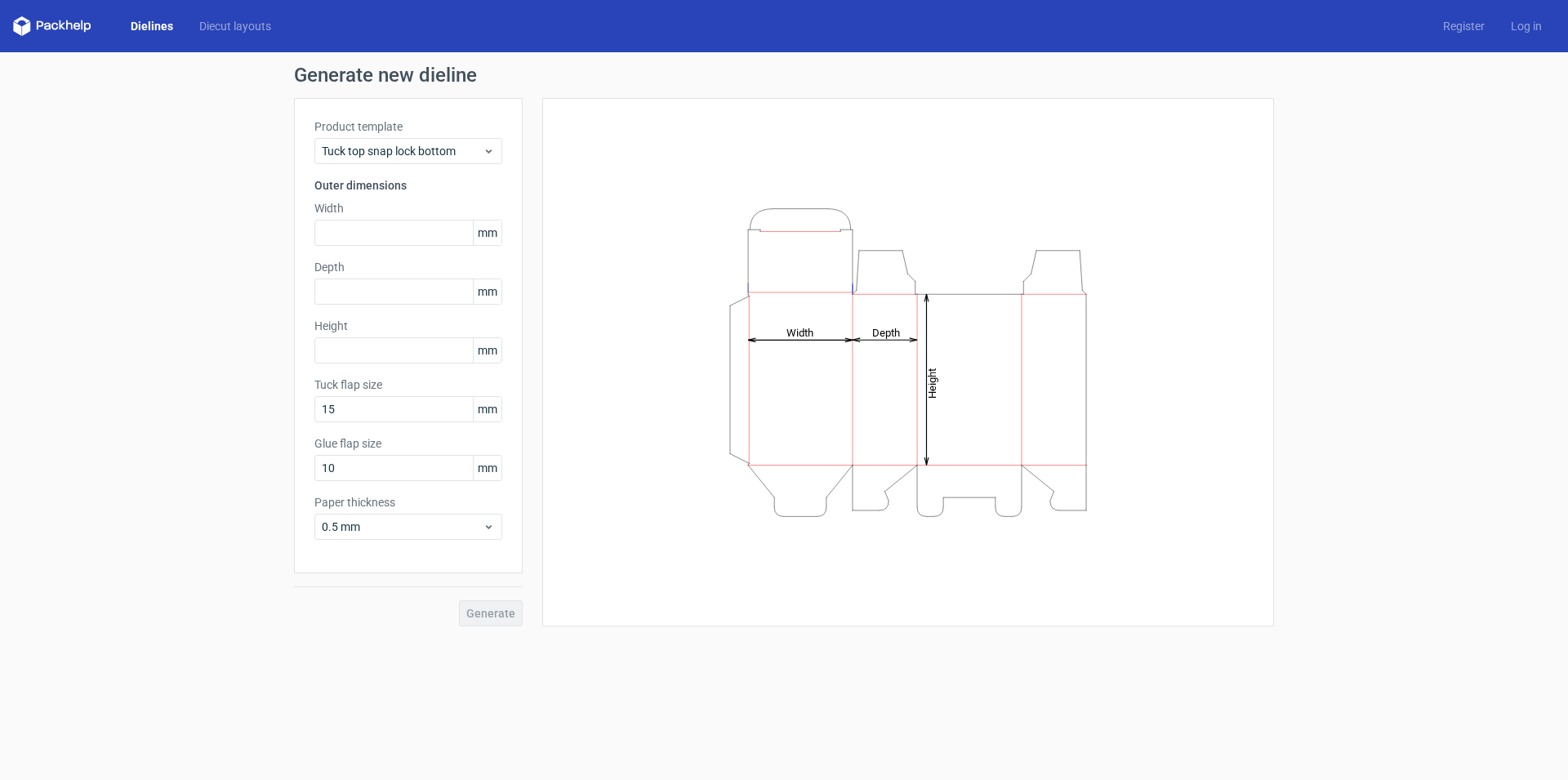
click at [479, 616] on div "Generate" at bounding box center [408, 600] width 229 height 53
click at [373, 149] on span "Tuck top snap lock bottom" at bounding box center [402, 150] width 161 height 17
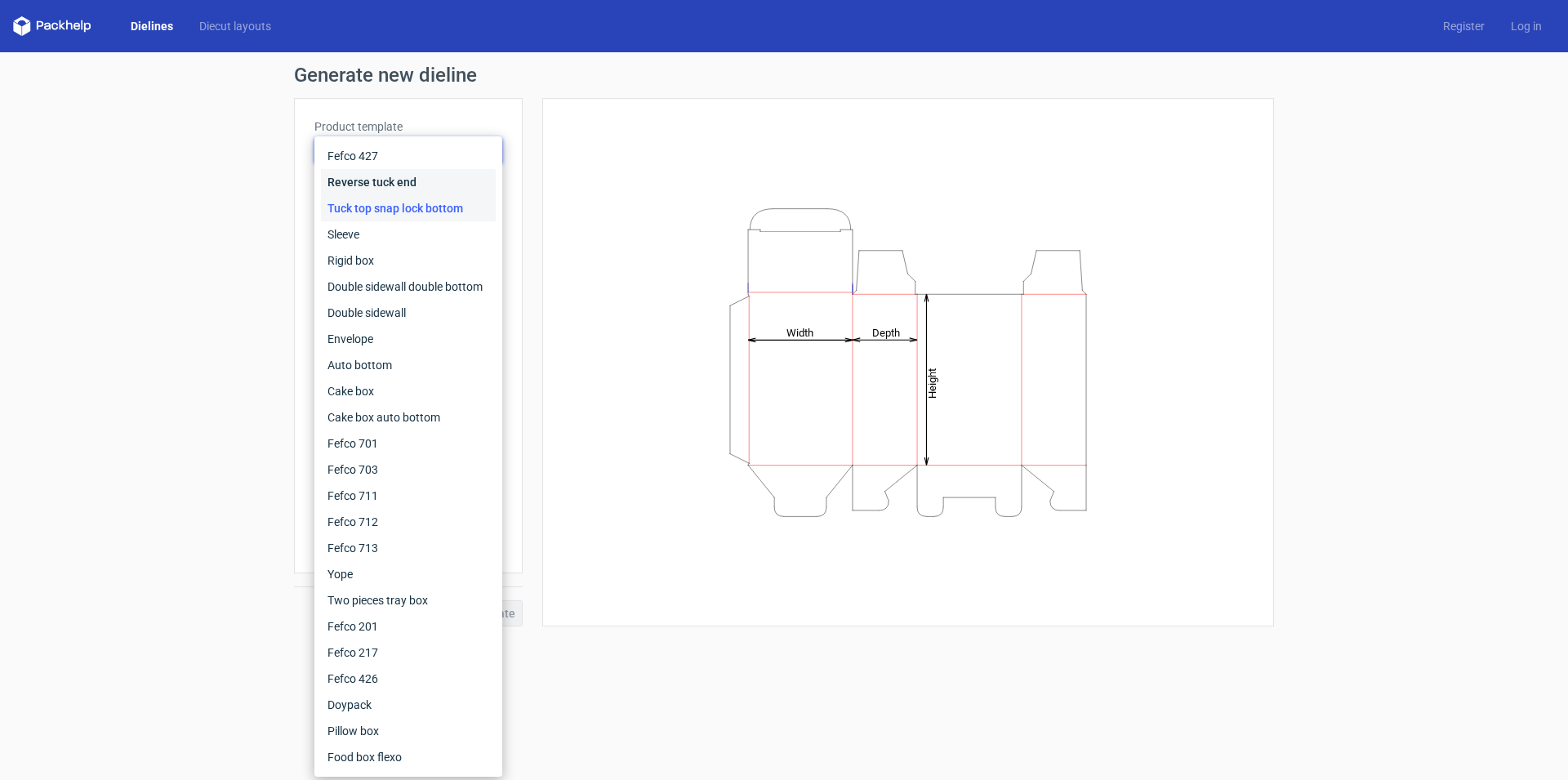
click at [452, 185] on div "Reverse tuck end" at bounding box center [408, 182] width 175 height 26
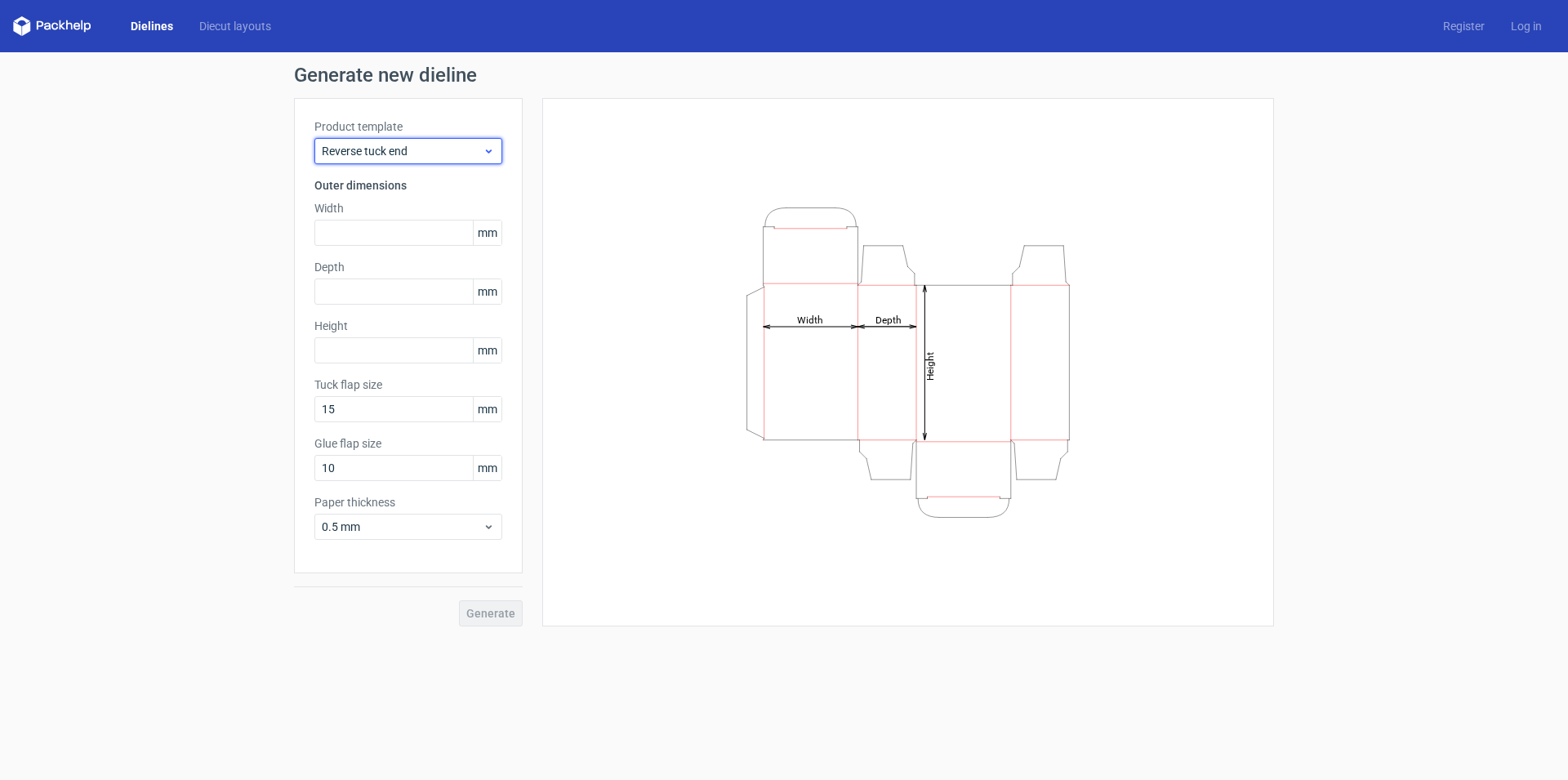
click at [391, 153] on span "Reverse tuck end" at bounding box center [402, 150] width 161 height 17
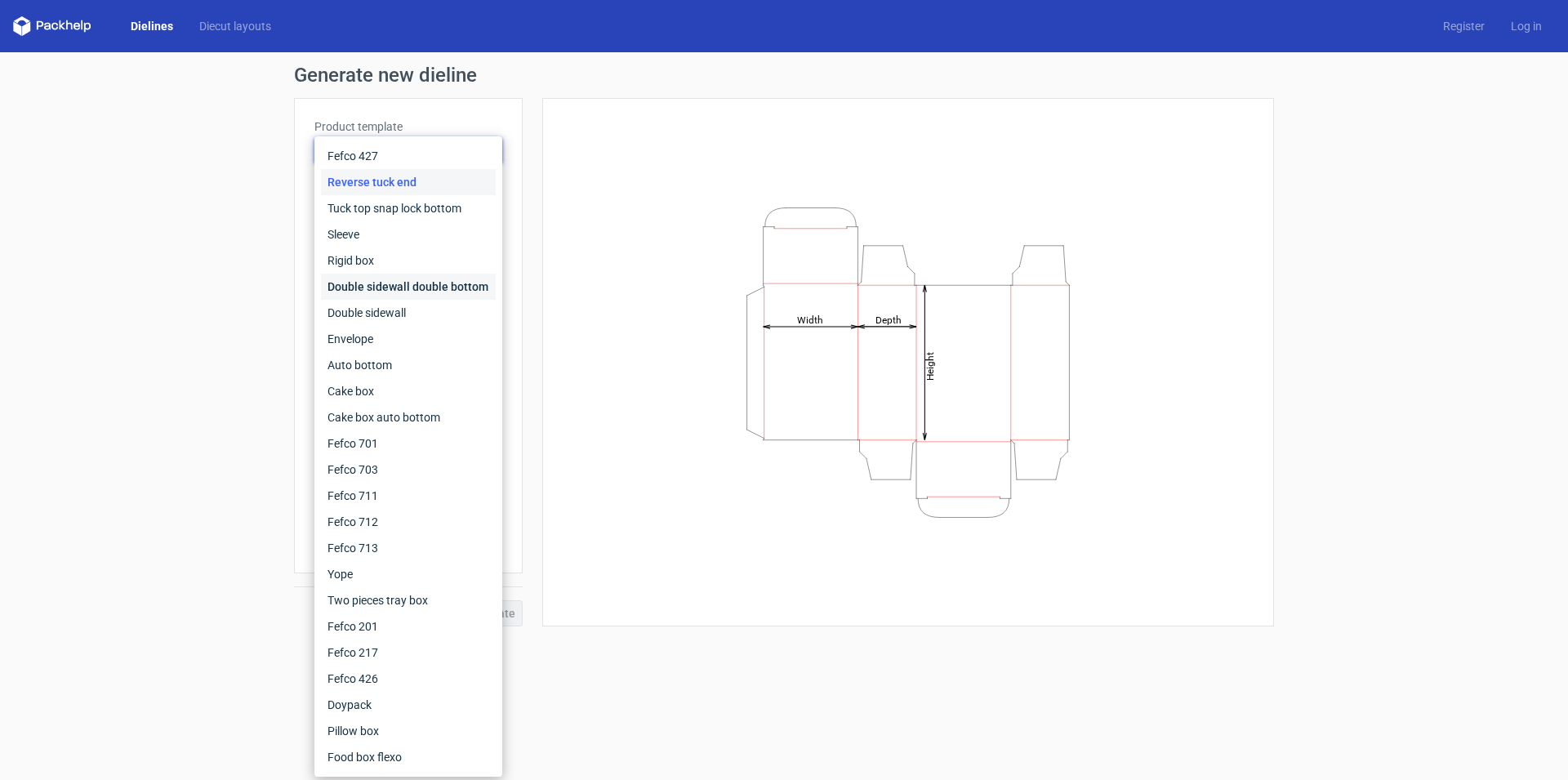
click at [411, 286] on div "Double sidewall double bottom" at bounding box center [408, 287] width 175 height 26
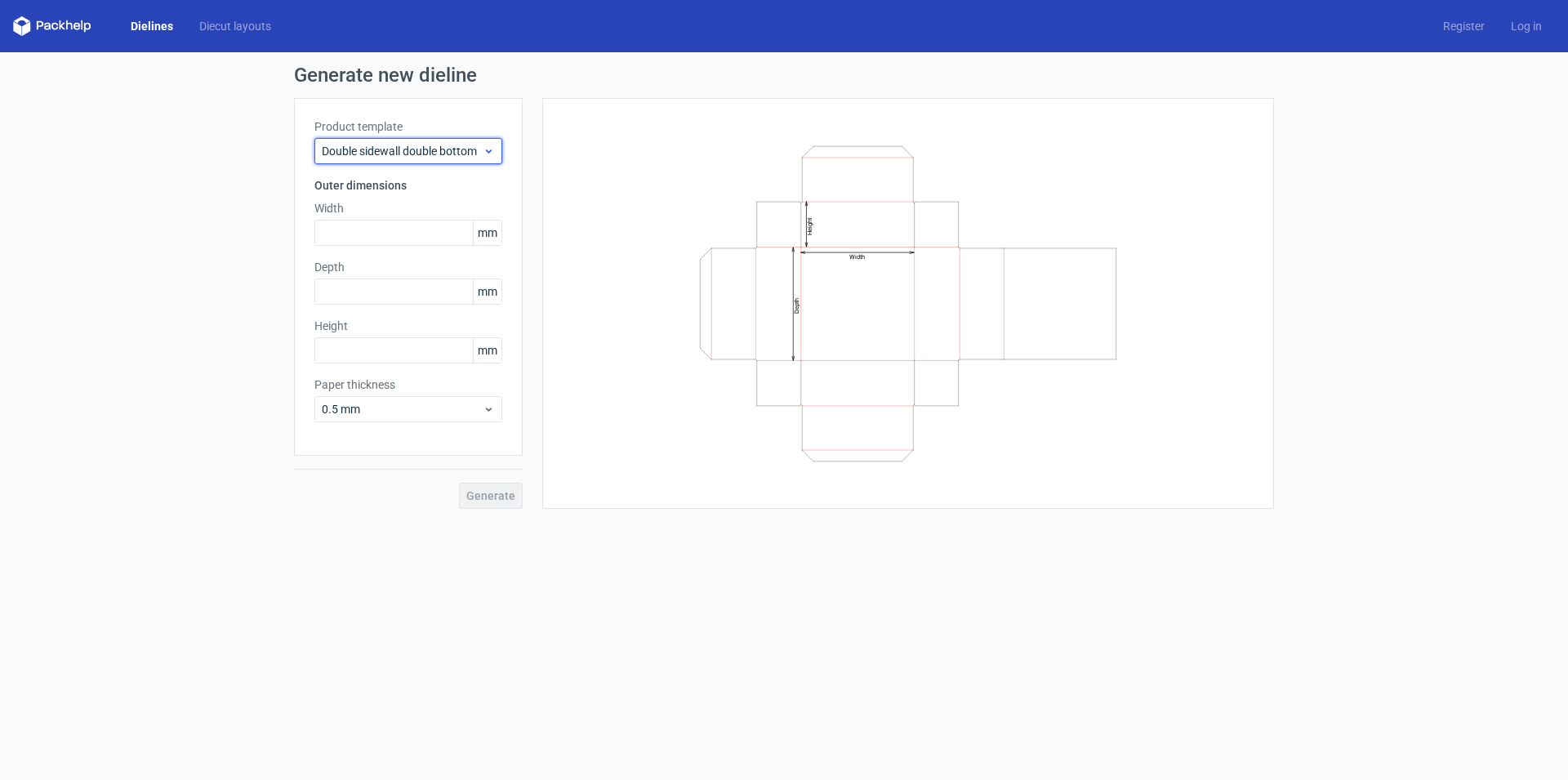
click at [403, 156] on span "Double sidewall double bottom" at bounding box center [402, 150] width 161 height 17
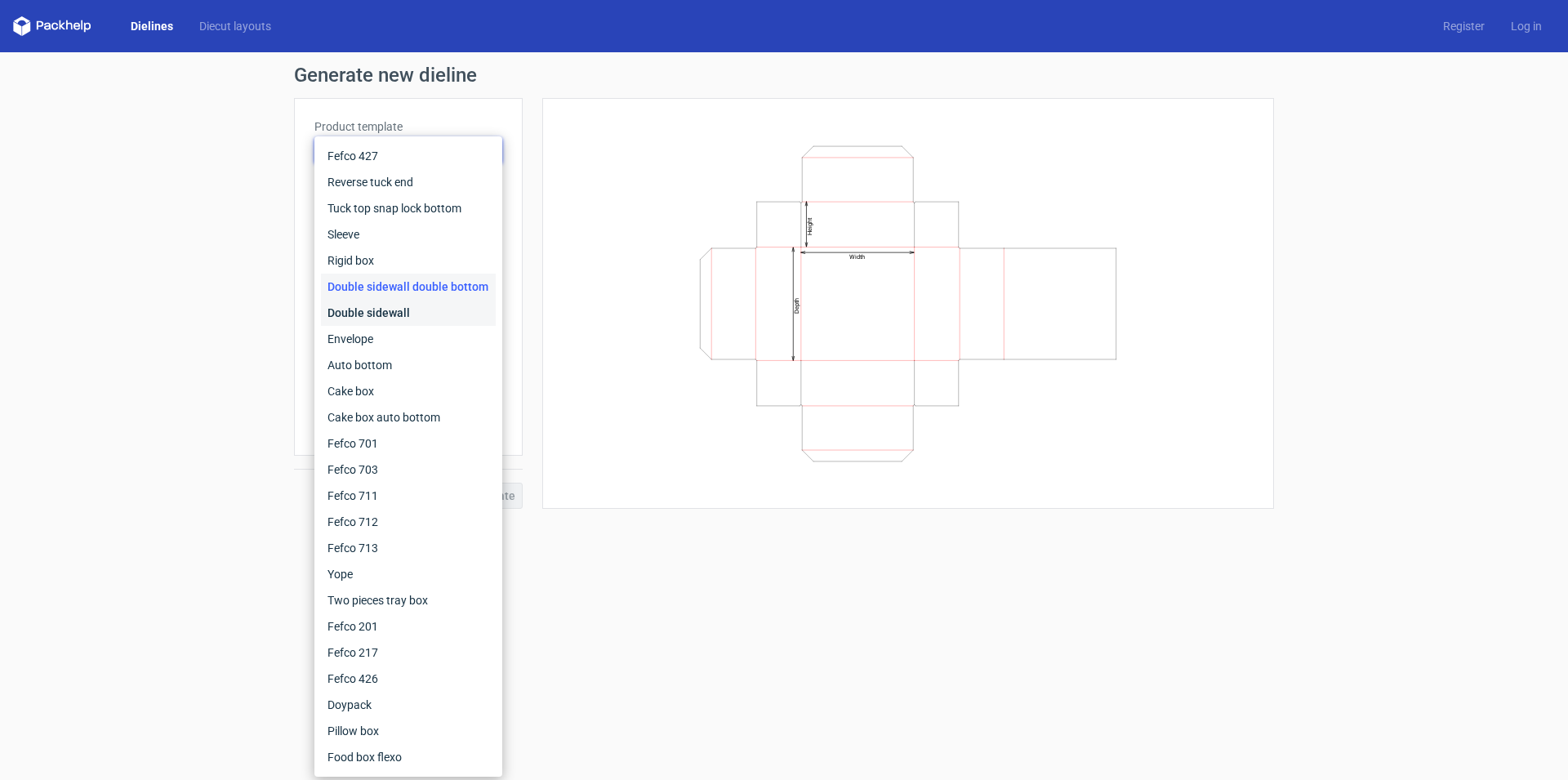
click at [401, 309] on div "Double sidewall" at bounding box center [408, 313] width 175 height 26
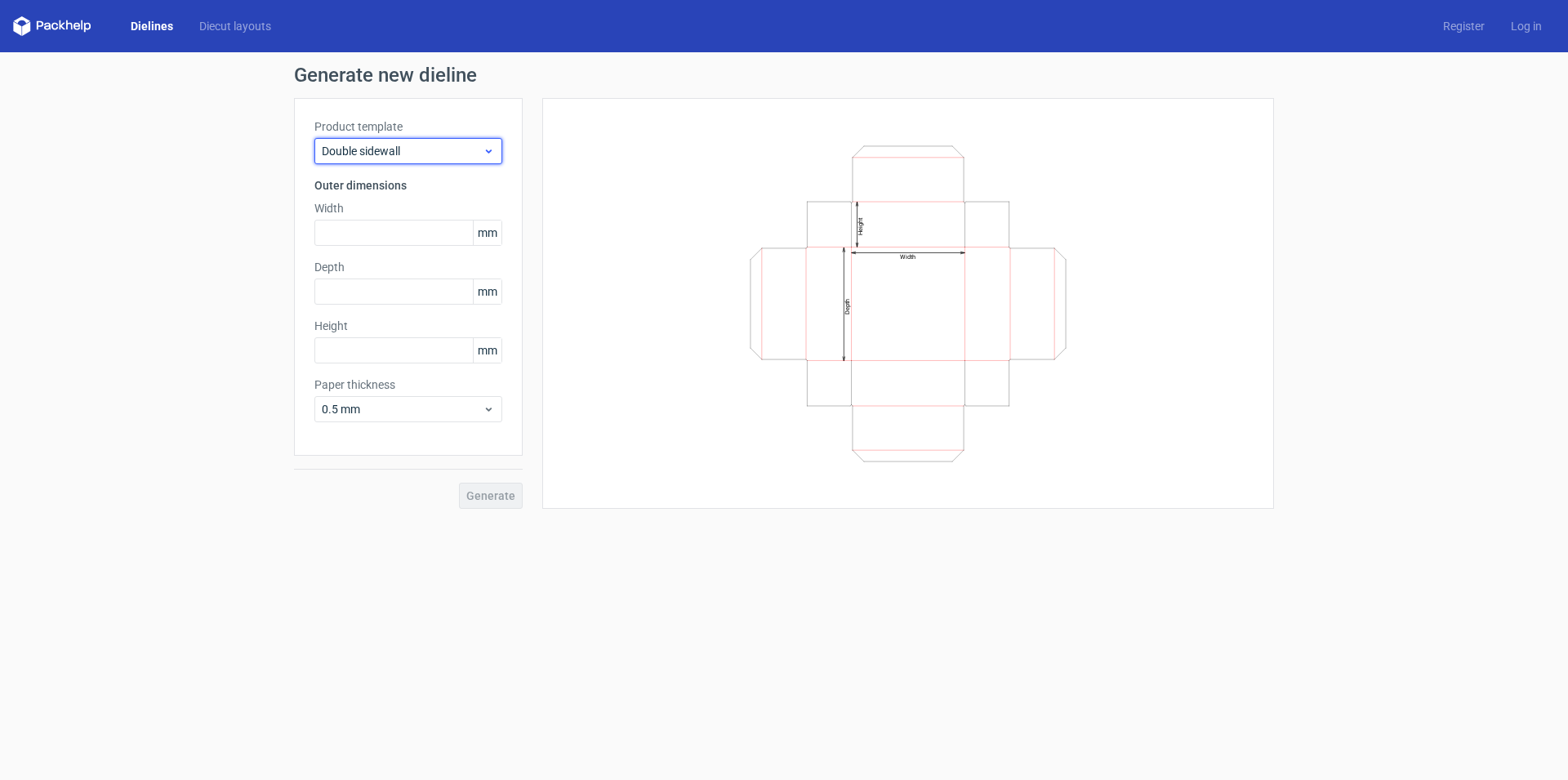
click at [373, 155] on span "Double sidewall" at bounding box center [402, 150] width 161 height 17
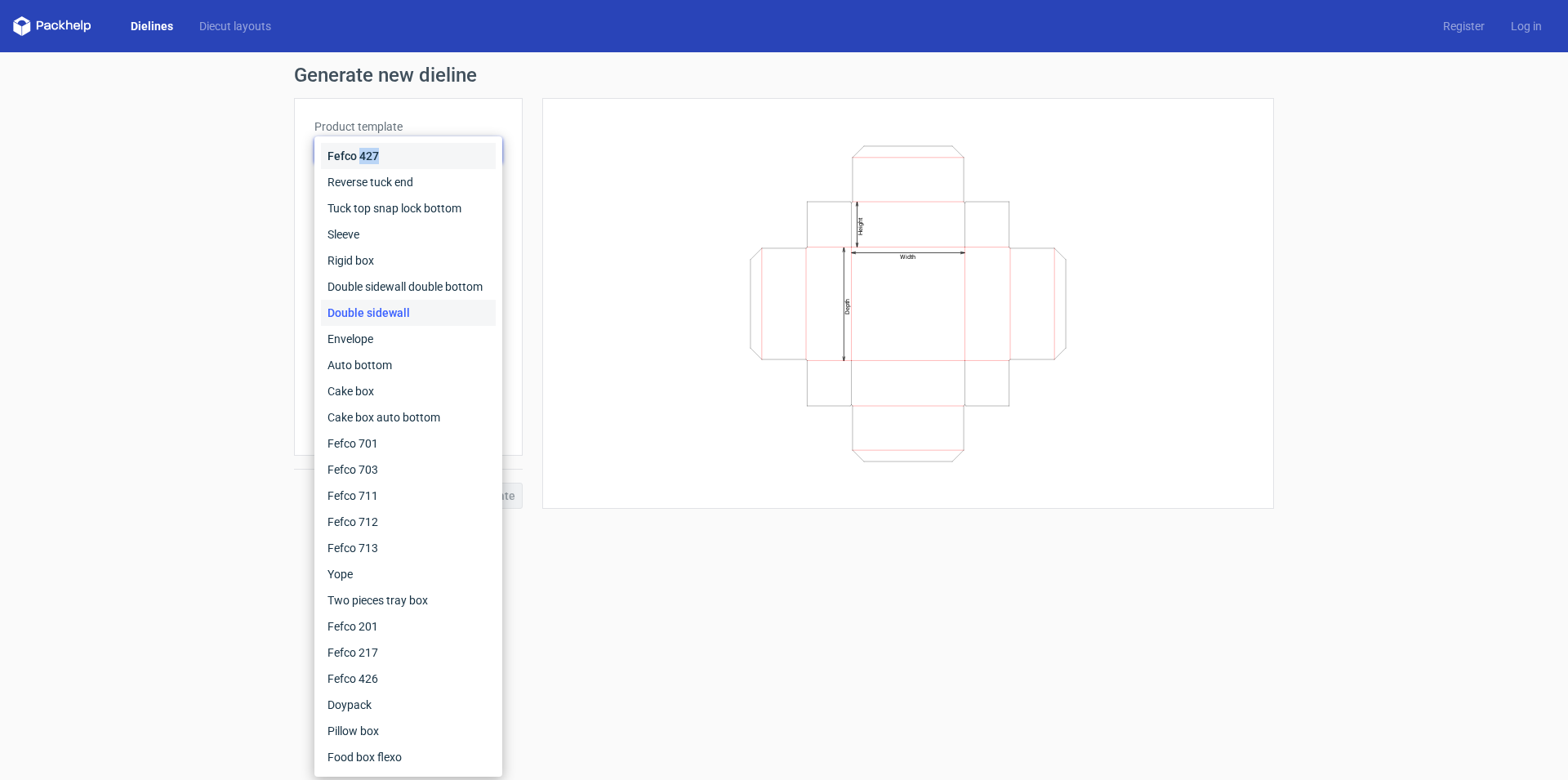
click at [373, 155] on div "Fefco 427" at bounding box center [408, 156] width 175 height 26
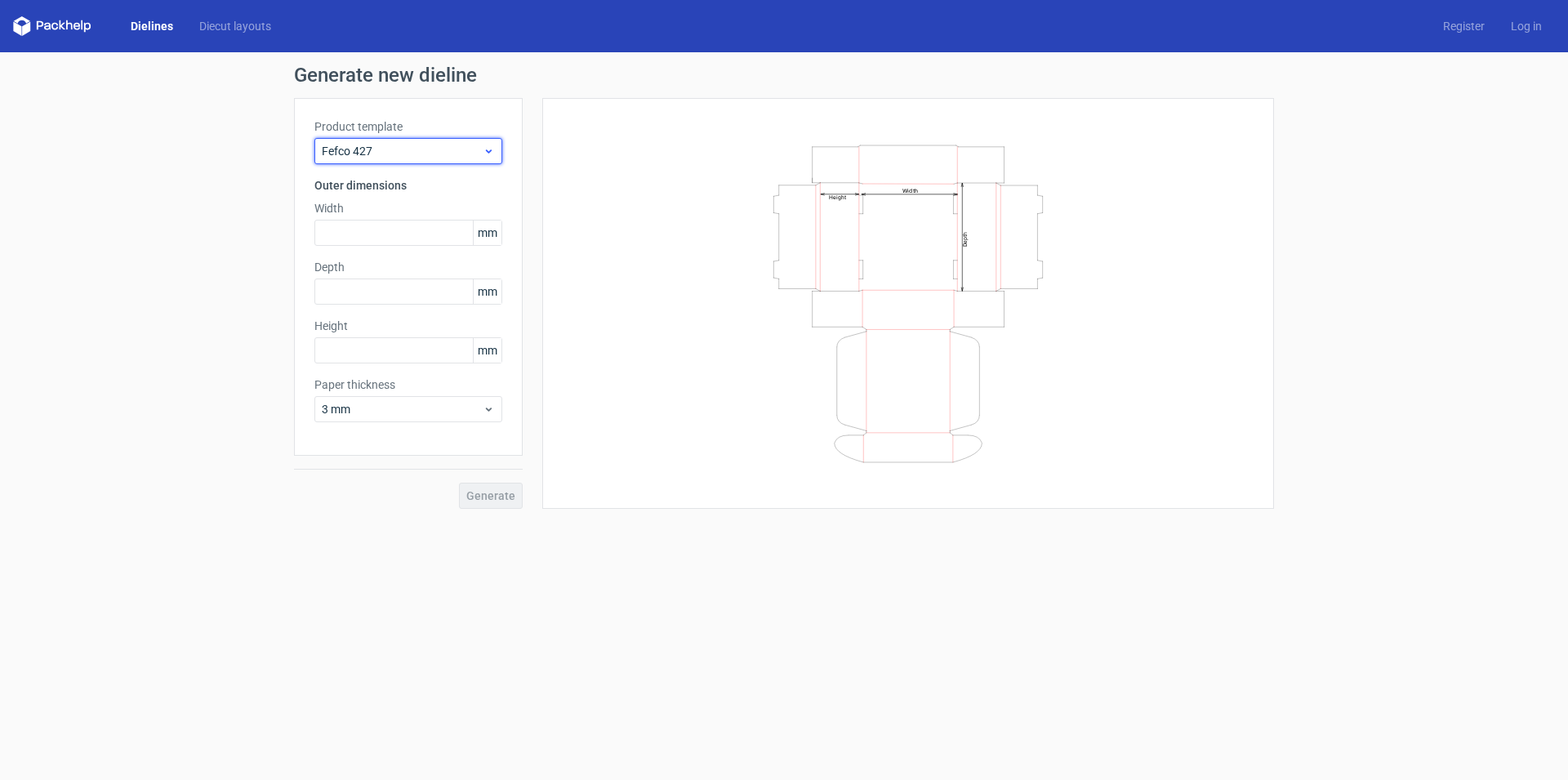
click at [373, 155] on span "Fefco 427" at bounding box center [402, 150] width 161 height 17
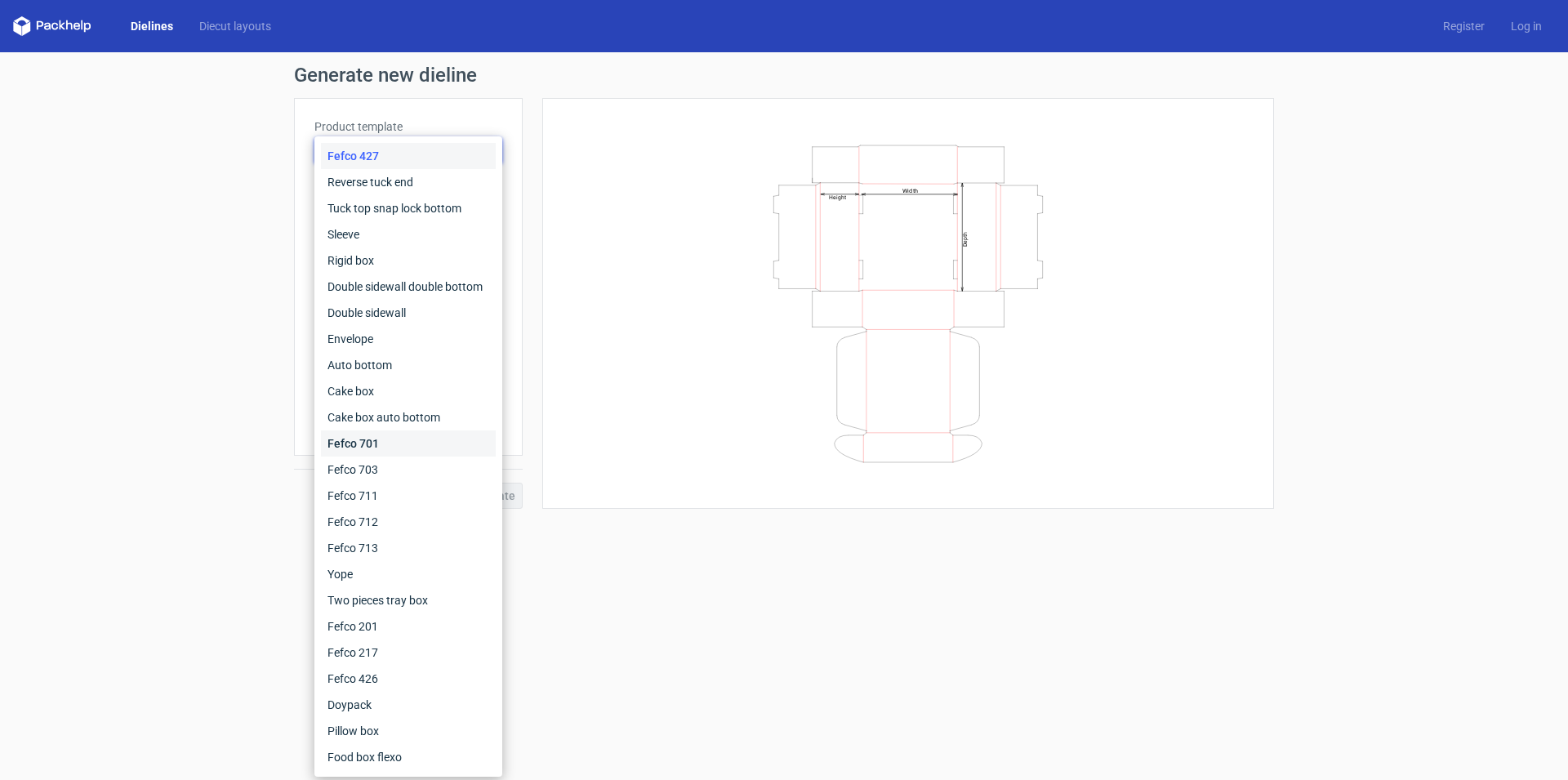
click at [388, 440] on div "Fefco 701" at bounding box center [408, 443] width 175 height 26
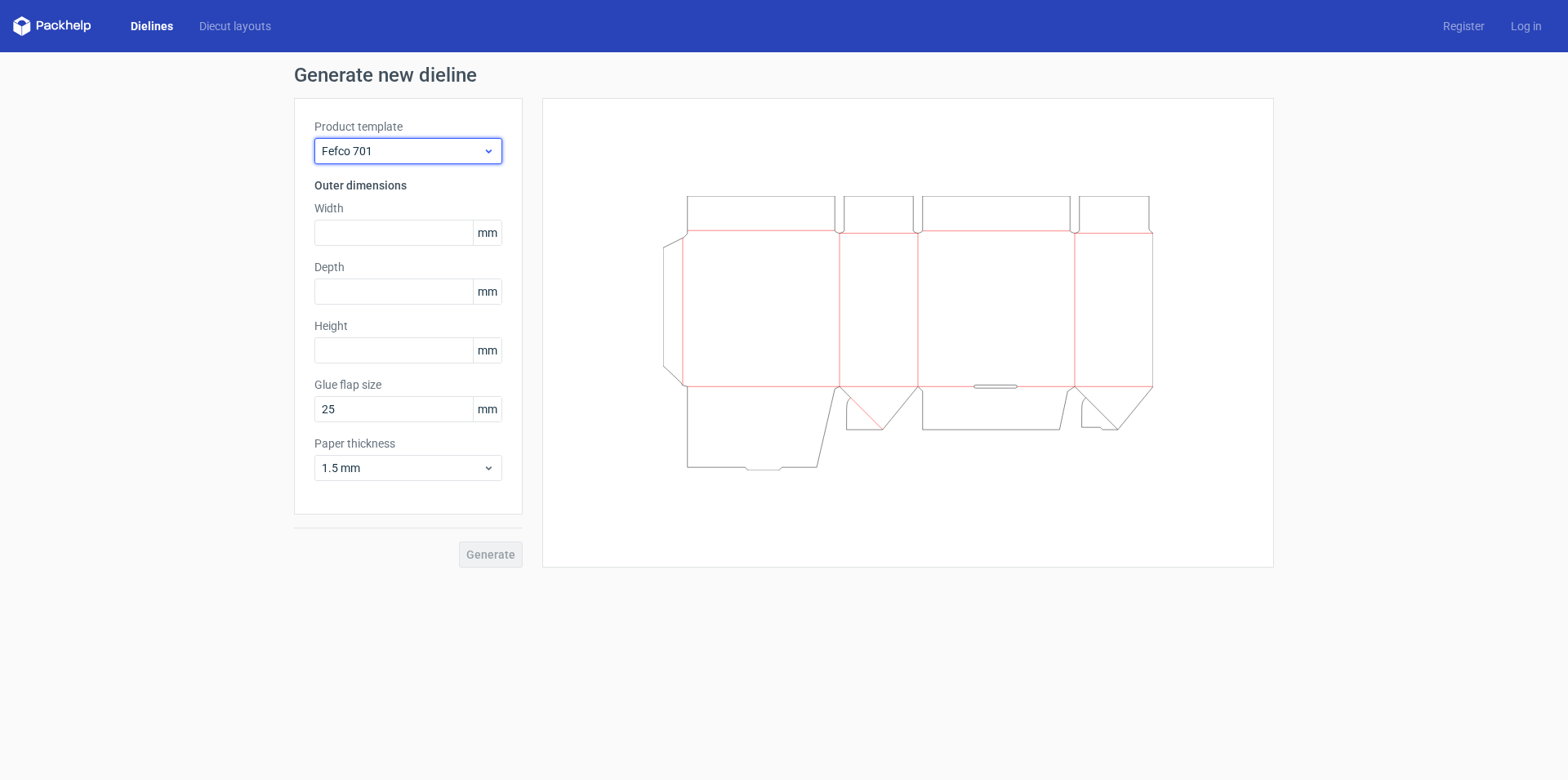
click at [409, 153] on span "Fefco 701" at bounding box center [402, 150] width 161 height 17
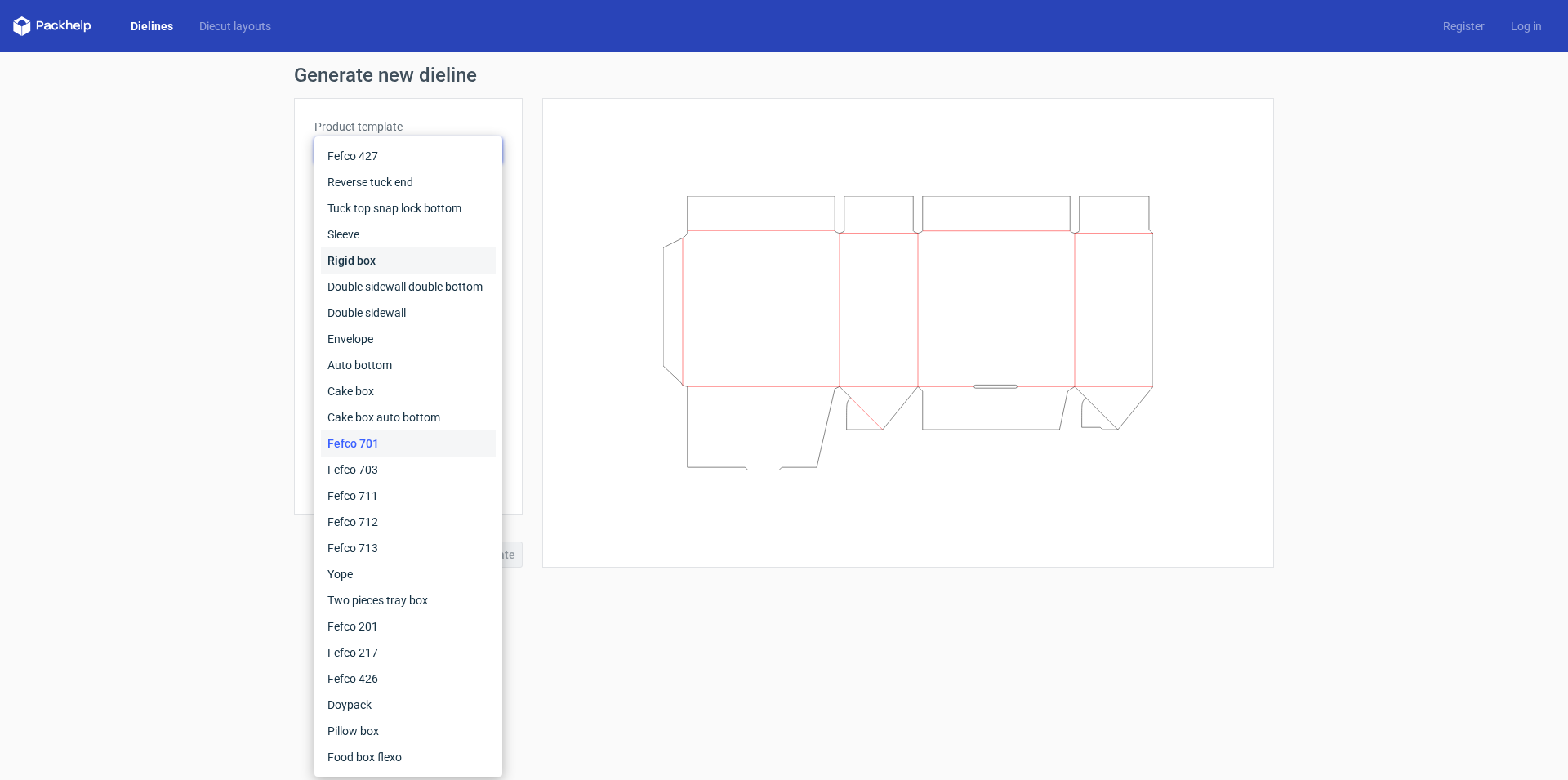
click at [407, 265] on div "Rigid box" at bounding box center [408, 261] width 175 height 26
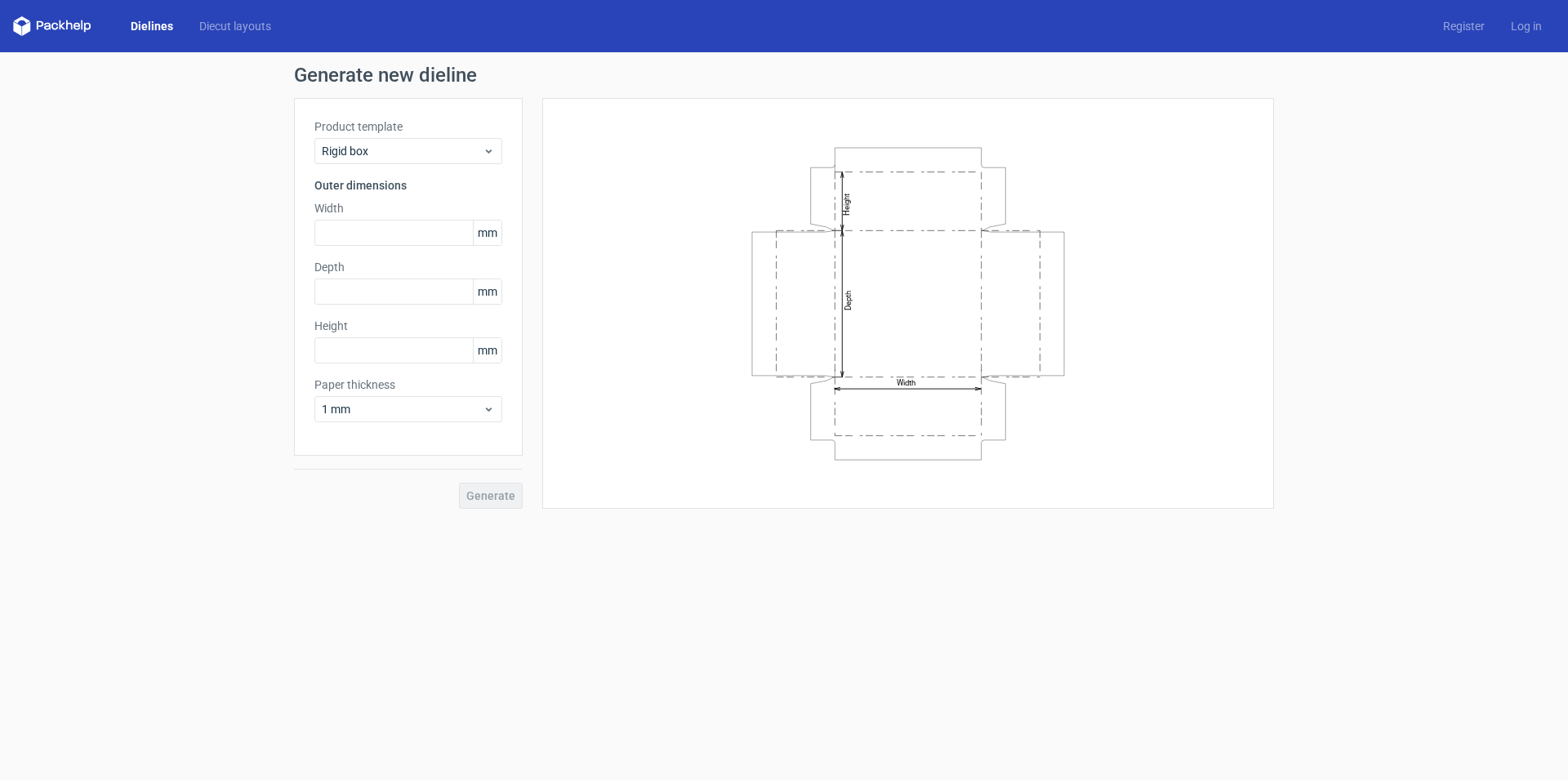
click at [349, 190] on h3 "Outer dimensions" at bounding box center [408, 185] width 188 height 17
click at [392, 415] on span "1 mm" at bounding box center [402, 409] width 161 height 17
click at [270, 370] on div "Generate new dieline Product template Rigid box Outer dimensions Width mm Depth…" at bounding box center [784, 287] width 1568 height 470
